Goal: Task Accomplishment & Management: Use online tool/utility

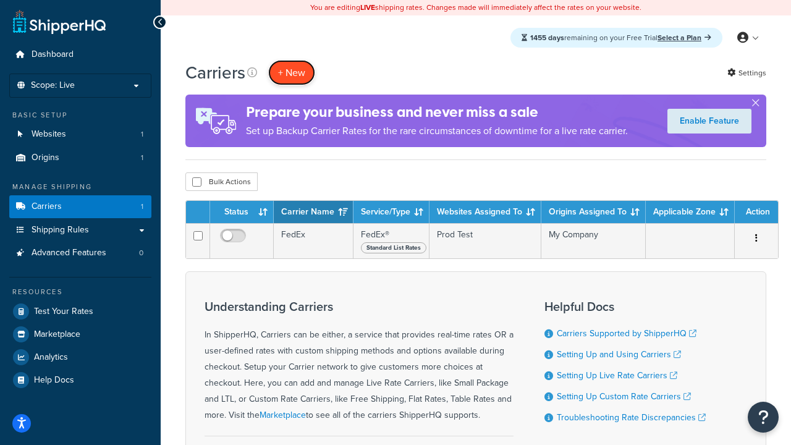
click at [292, 72] on button "+ New" at bounding box center [291, 72] width 47 height 25
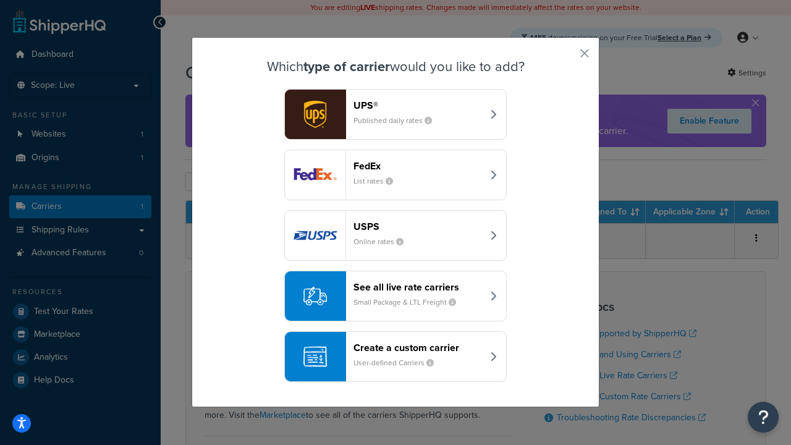
click at [395, 175] on div "FedEx List rates" at bounding box center [417, 175] width 129 height 30
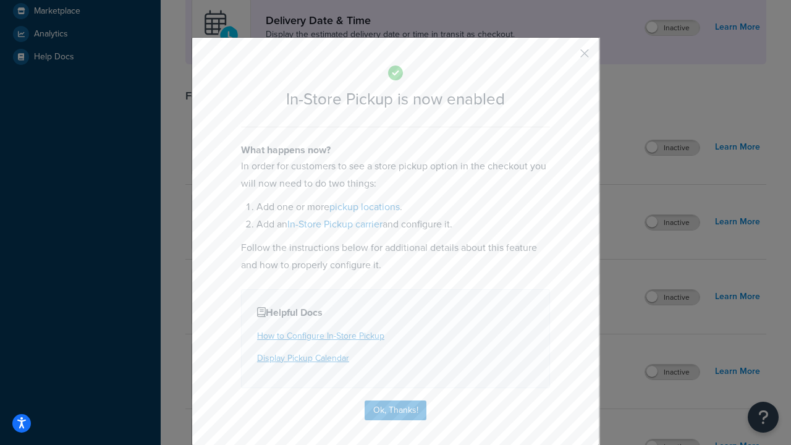
click at [566, 57] on button "button" at bounding box center [566, 57] width 3 height 3
